Goal: Information Seeking & Learning: Learn about a topic

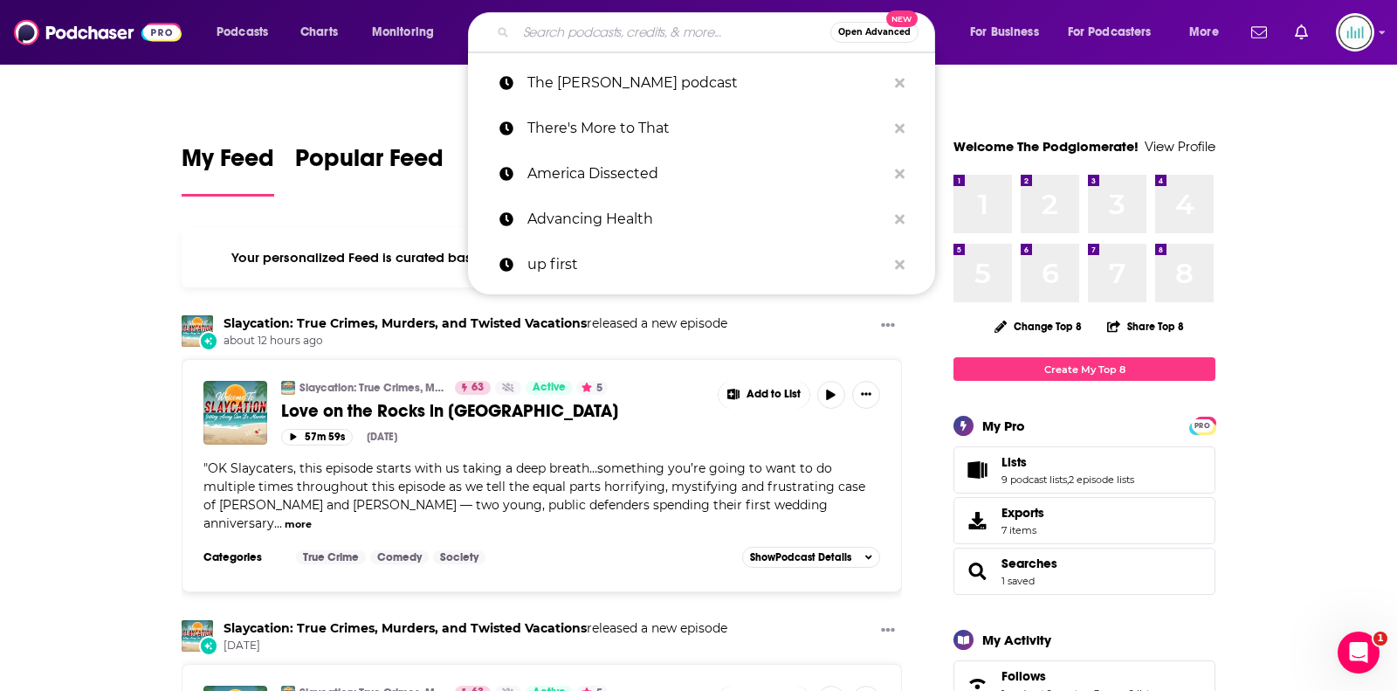
click at [686, 24] on input "Search podcasts, credits, & more..." at bounding box center [673, 32] width 314 height 28
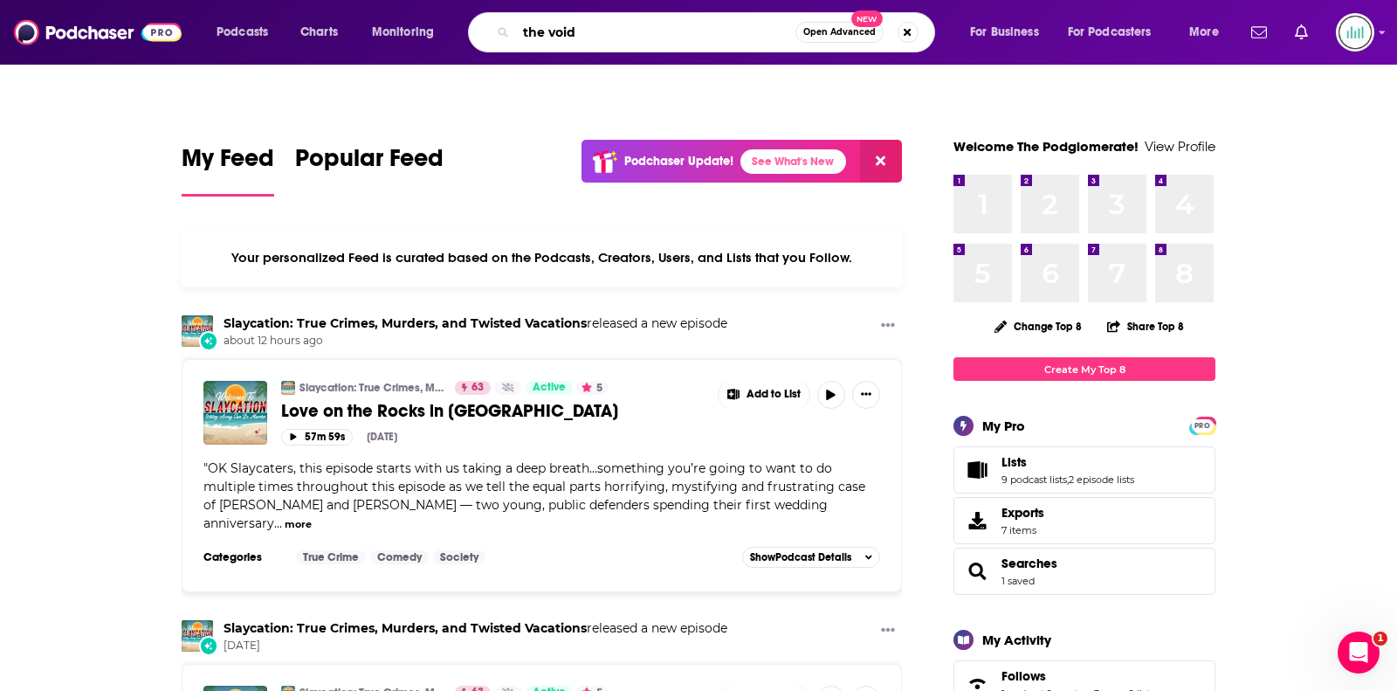
type input "the void"
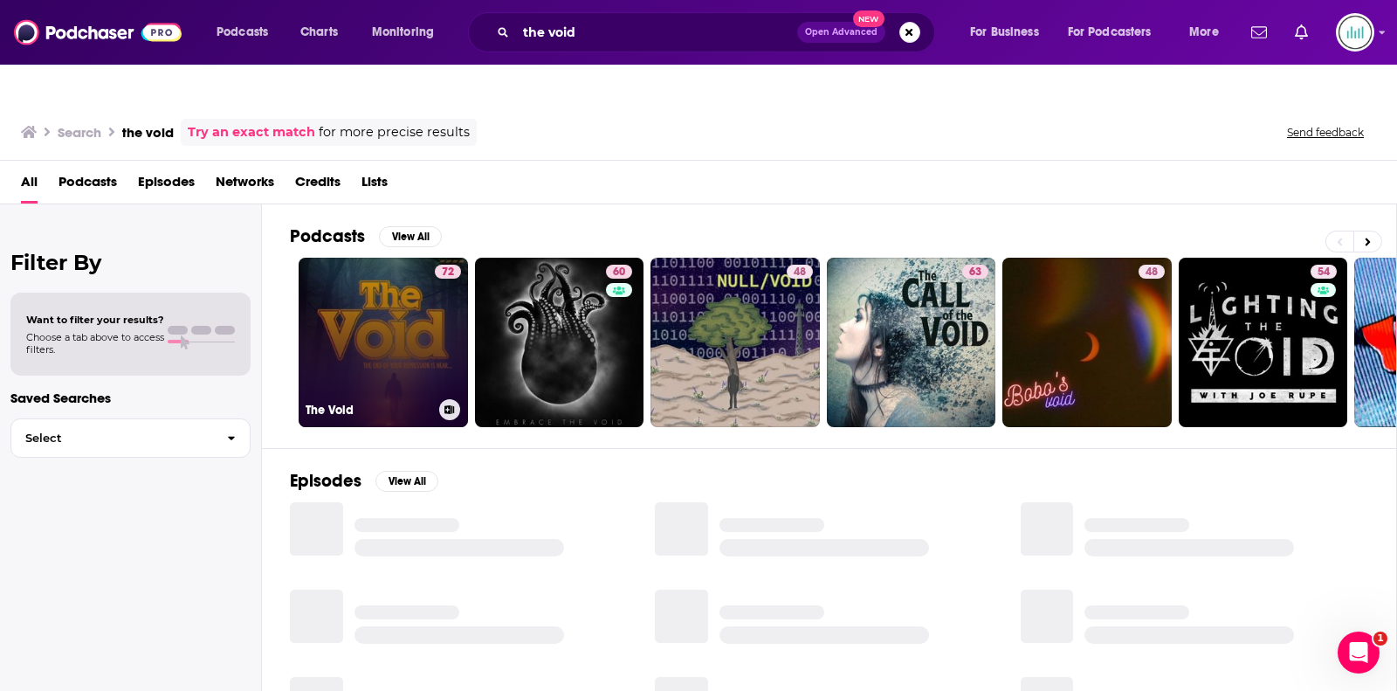
click at [391, 320] on link "72 The Void" at bounding box center [383, 342] width 169 height 169
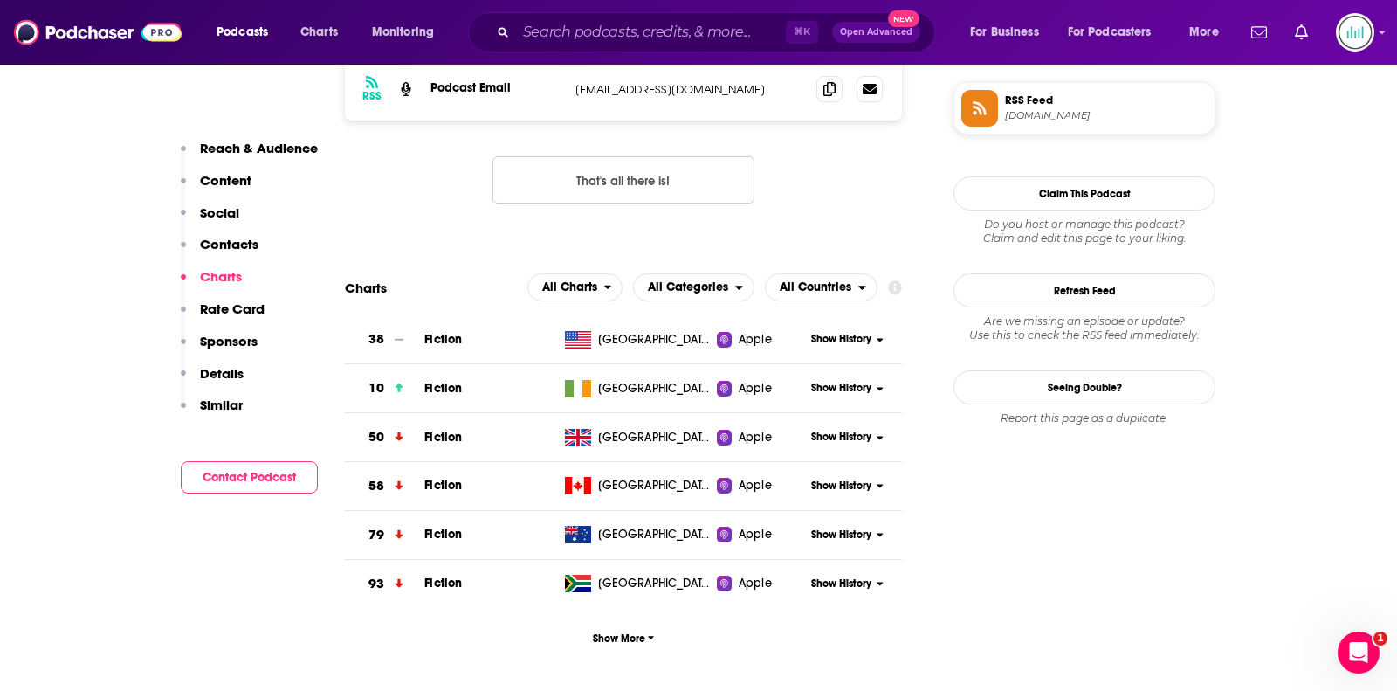
scroll to position [1437, 0]
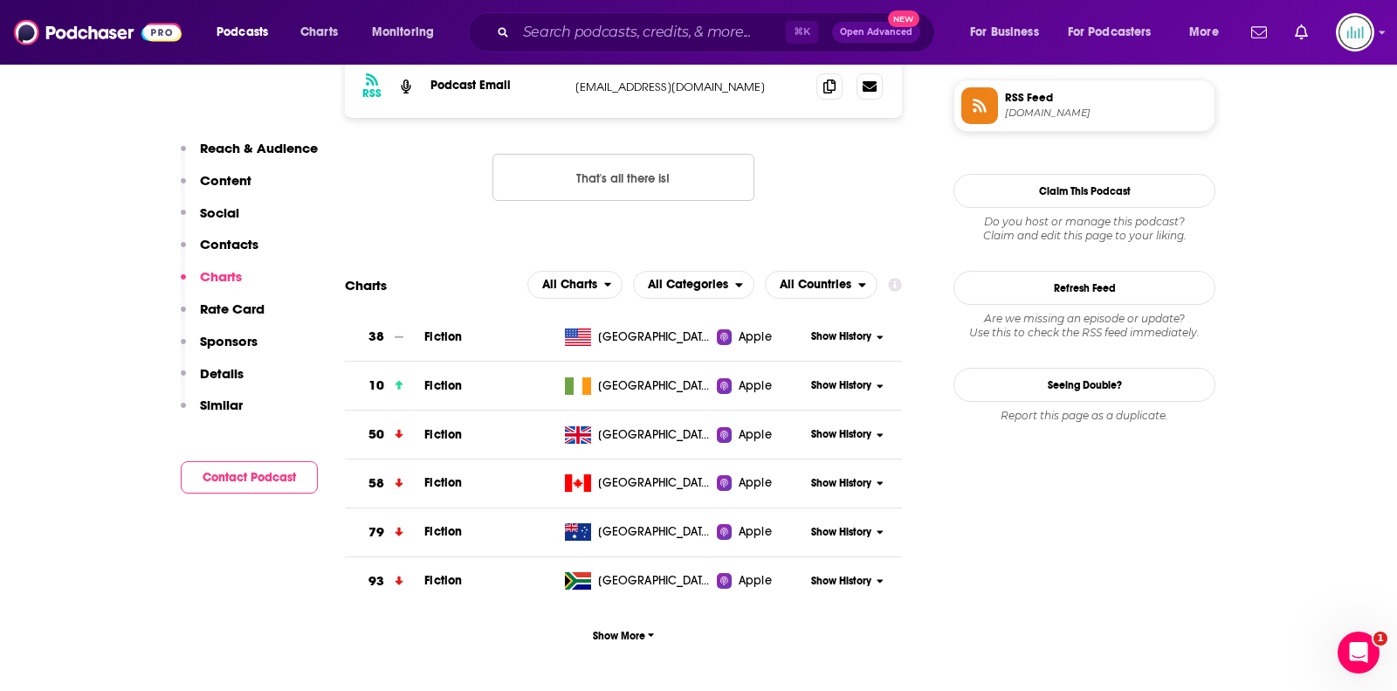
click at [851, 329] on span "Show History" at bounding box center [841, 336] width 60 height 15
